Goal: Task Accomplishment & Management: Manage account settings

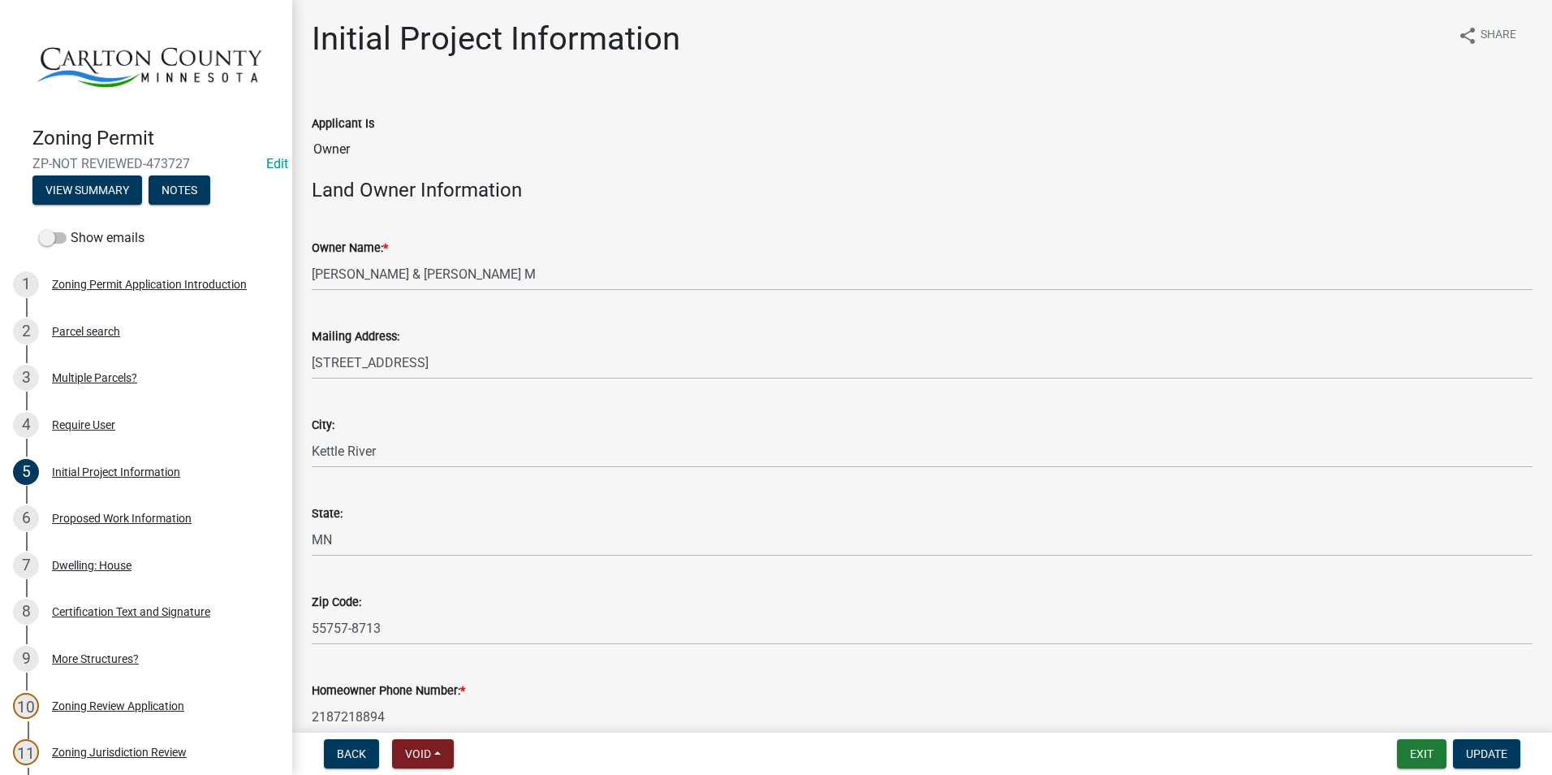
select select "33d21d3a-ebb3-419e-8315-ef7213d04586"
click at [1418, 748] on button "Exit" at bounding box center [1422, 753] width 50 height 29
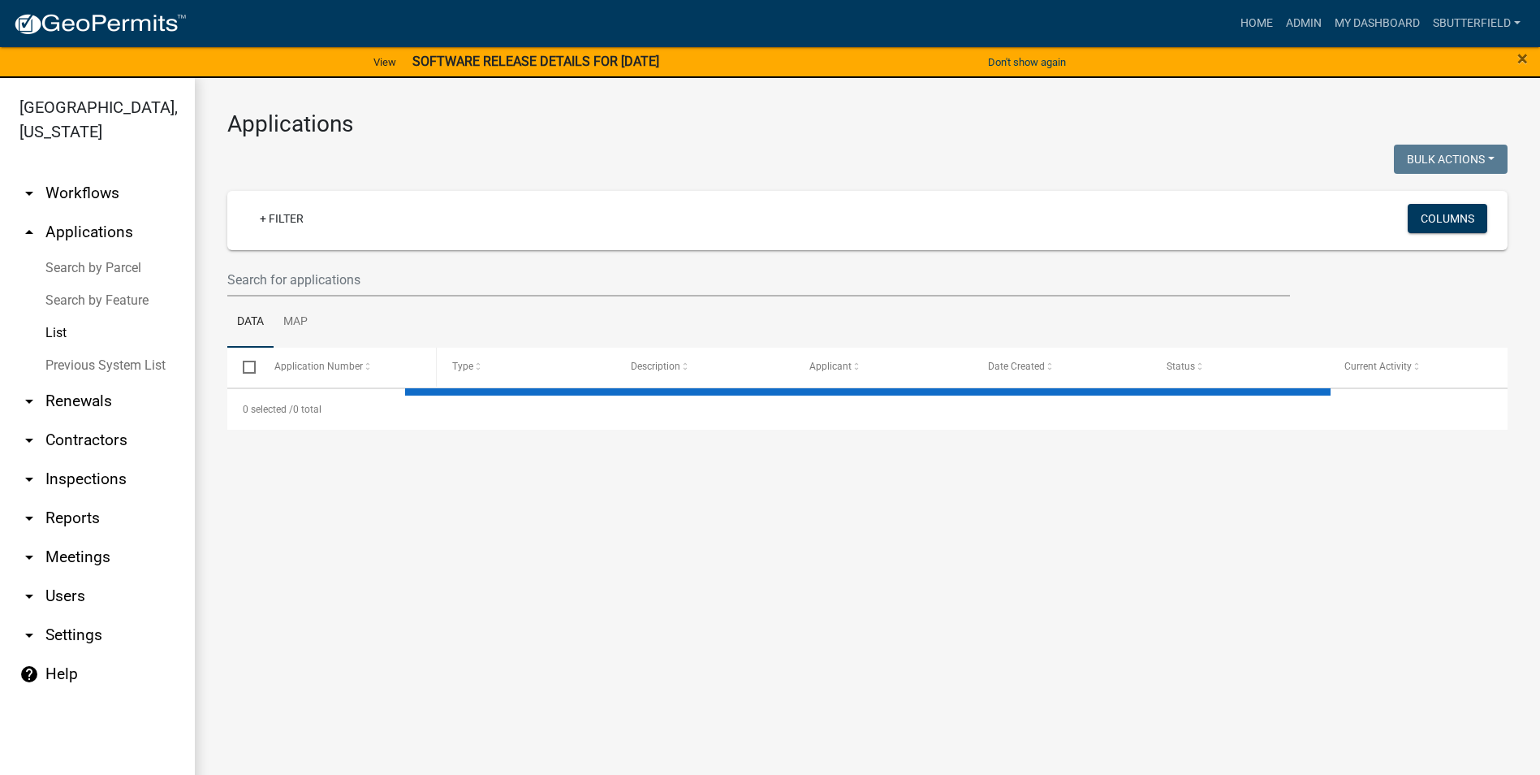
select select "1: 25"
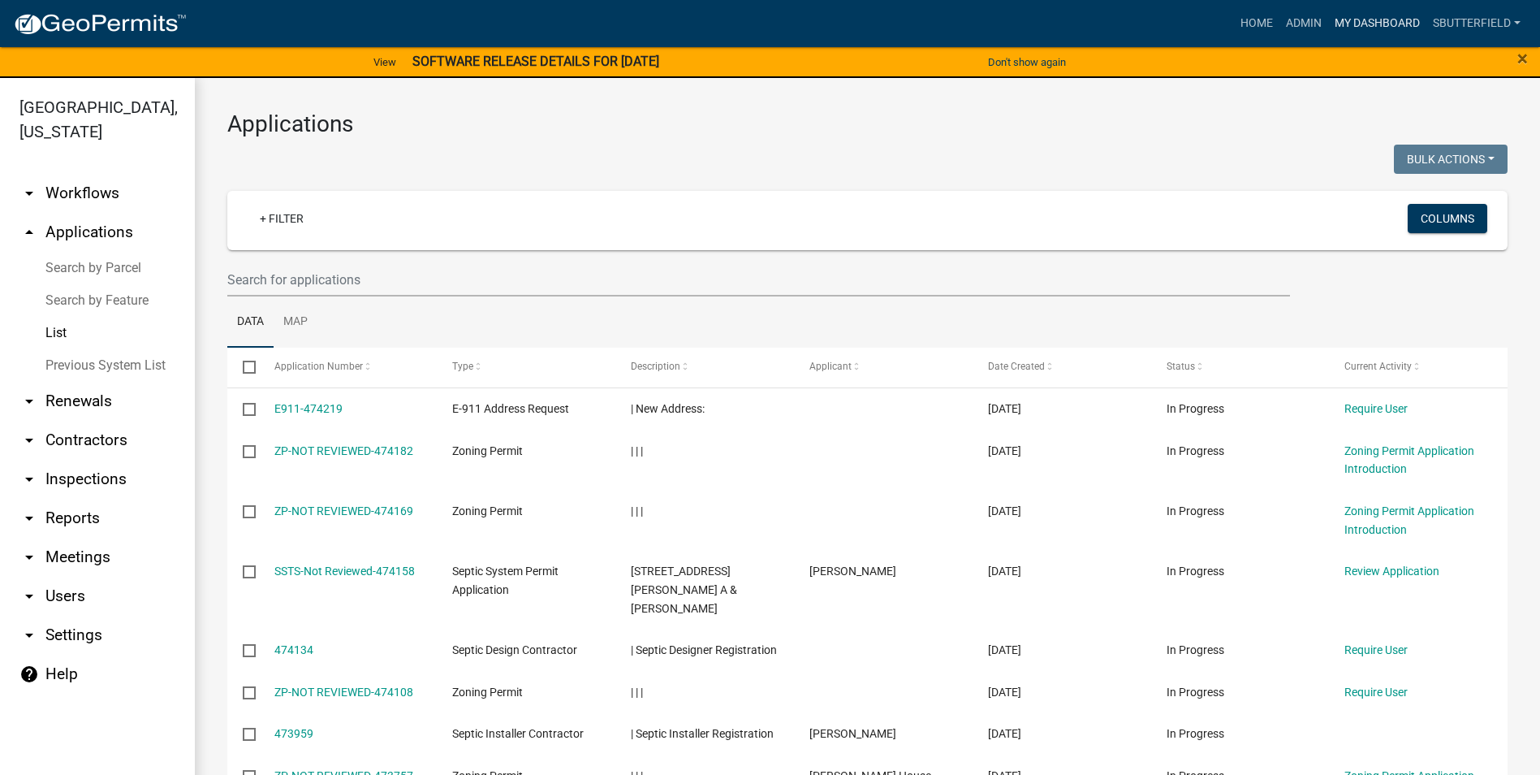
click at [1389, 24] on link "My Dashboard" at bounding box center [1377, 23] width 98 height 31
